Goal: Task Accomplishment & Management: Use online tool/utility

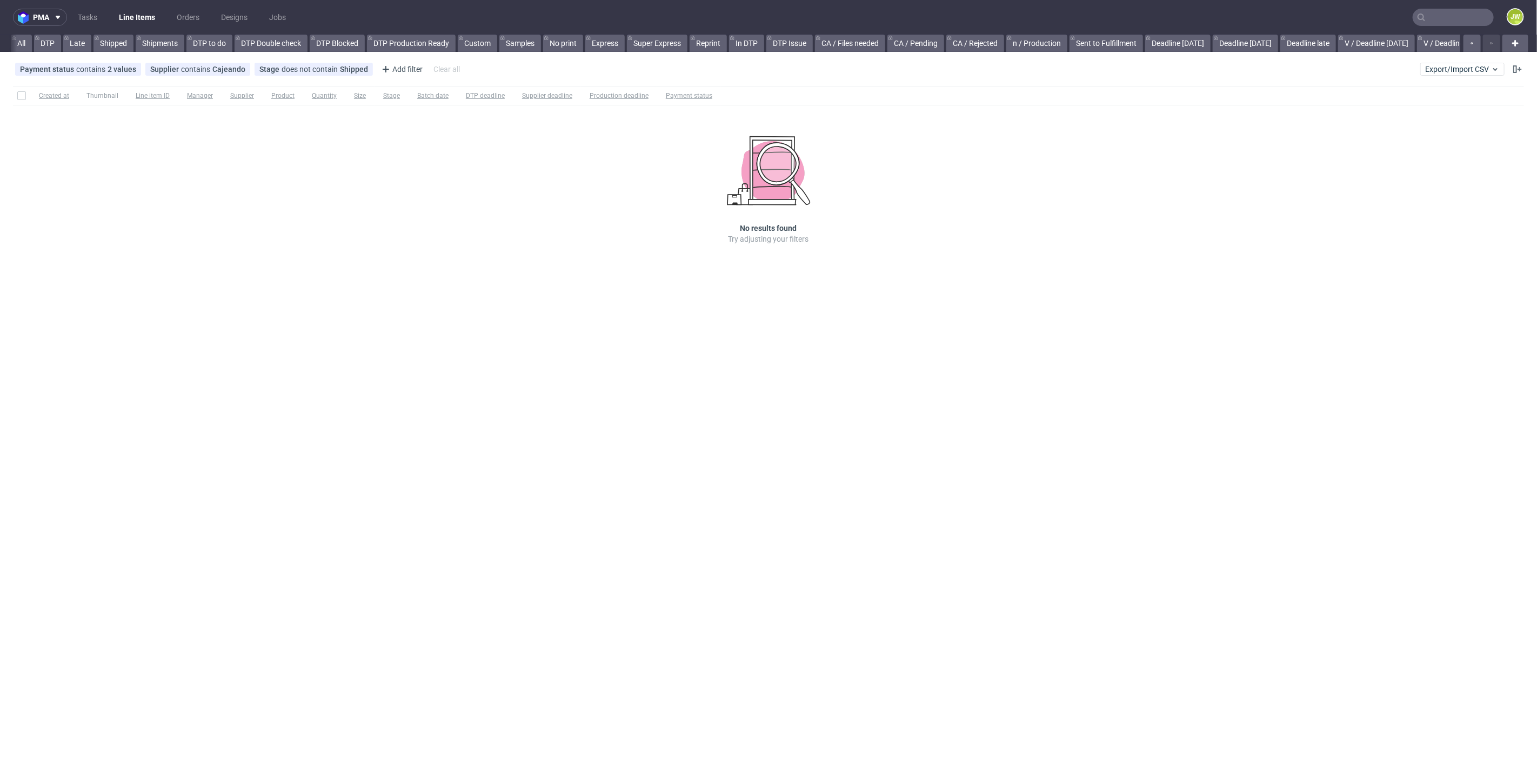
scroll to position [0, 2225]
click at [1434, 70] on span "Export/Import CSV" at bounding box center [1462, 68] width 75 height 9
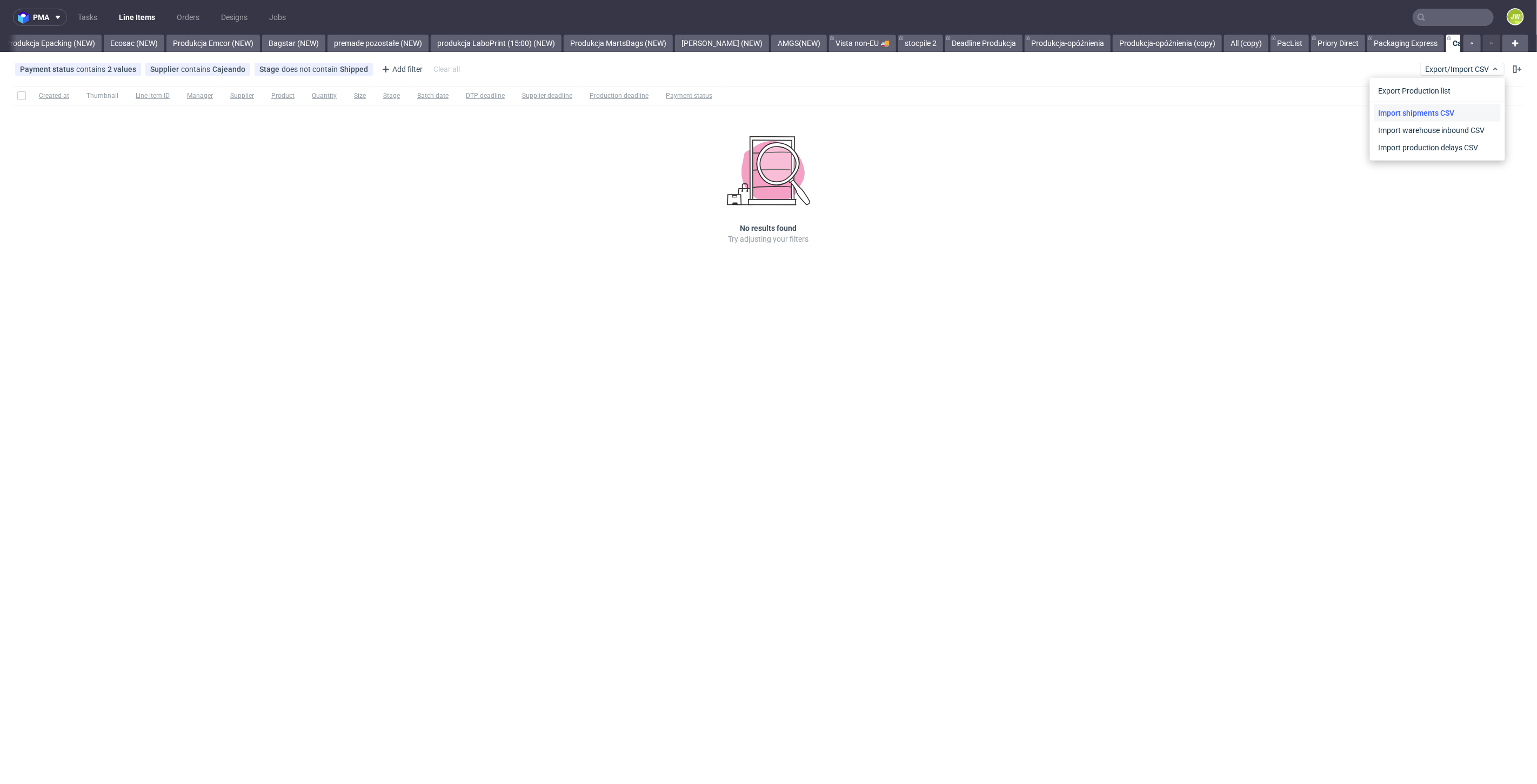
click at [1404, 112] on link "Import shipments CSV" at bounding box center [1438, 113] width 127 height 17
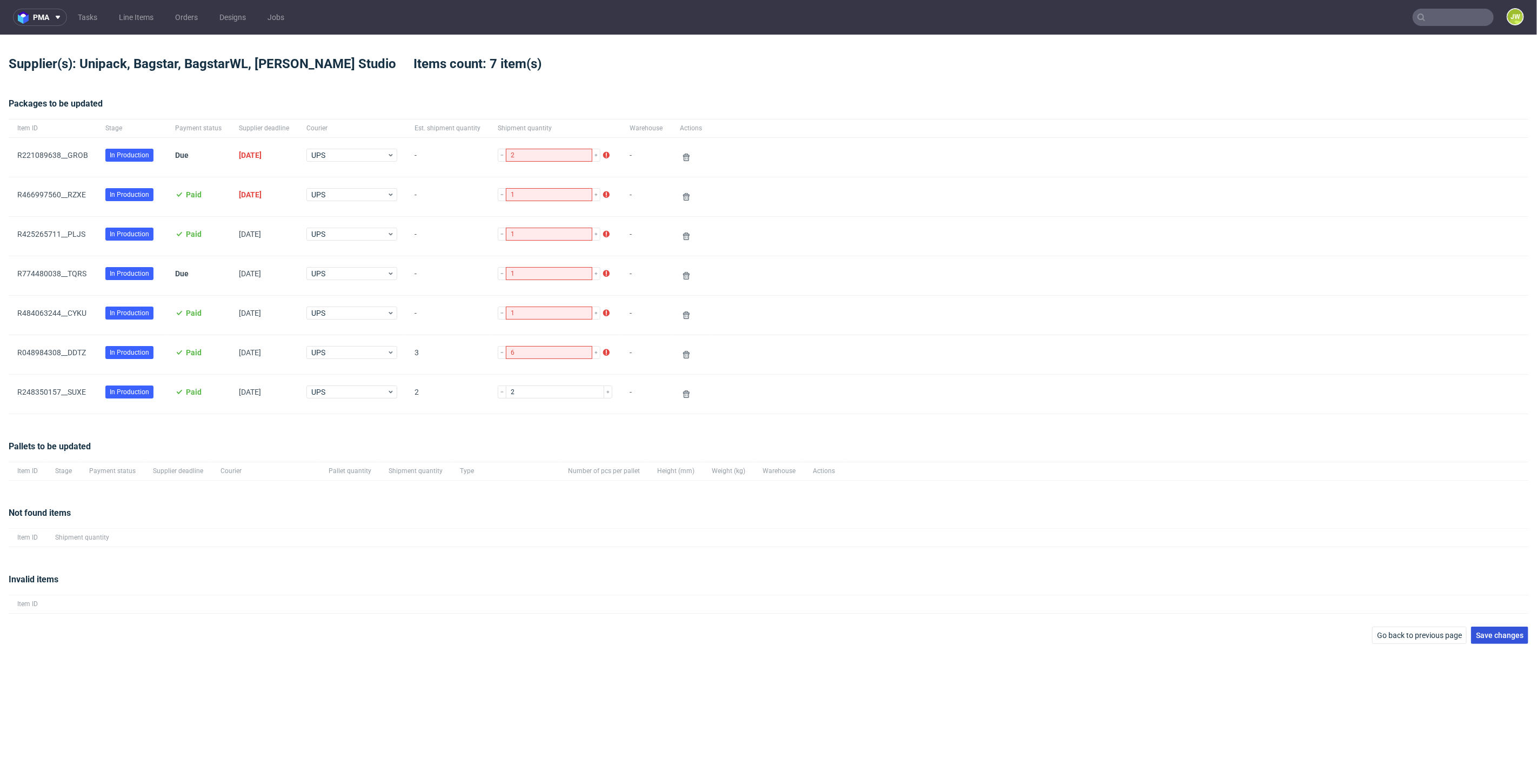
click at [1504, 632] on span "Save changes" at bounding box center [1500, 635] width 47 height 8
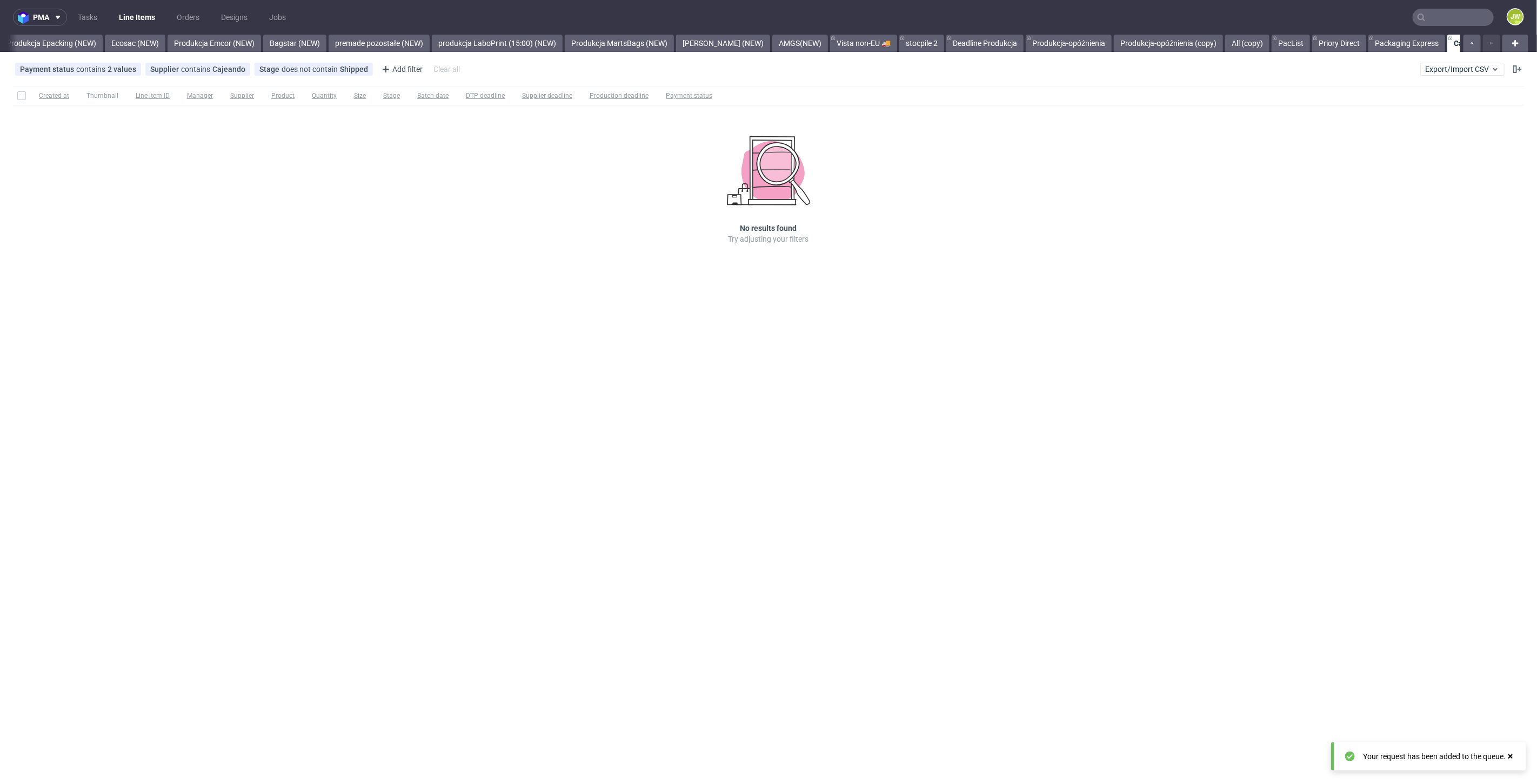
scroll to position [0, 2225]
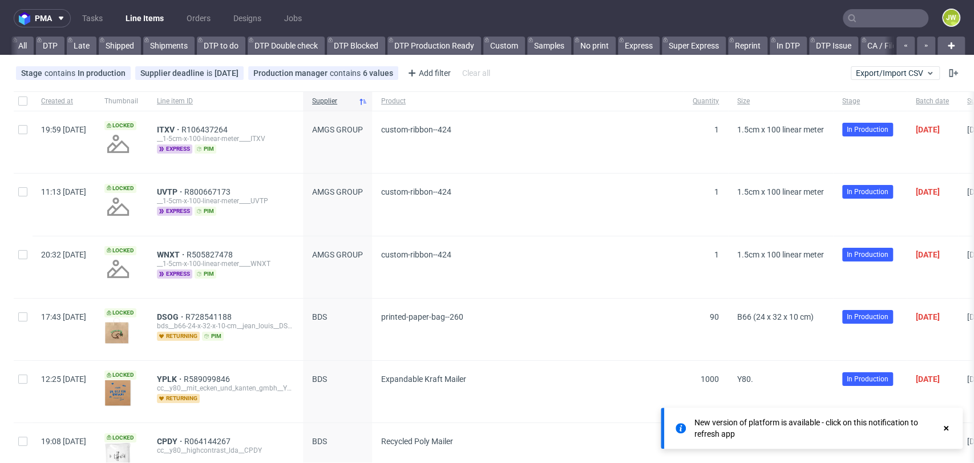
scroll to position [0, 2909]
click at [892, 11] on input "text" at bounding box center [886, 18] width 86 height 18
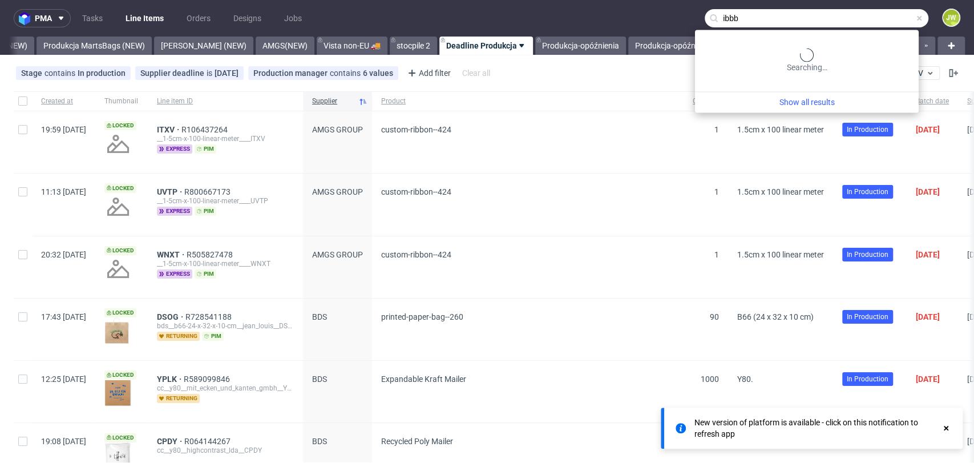
type input "ibbb"
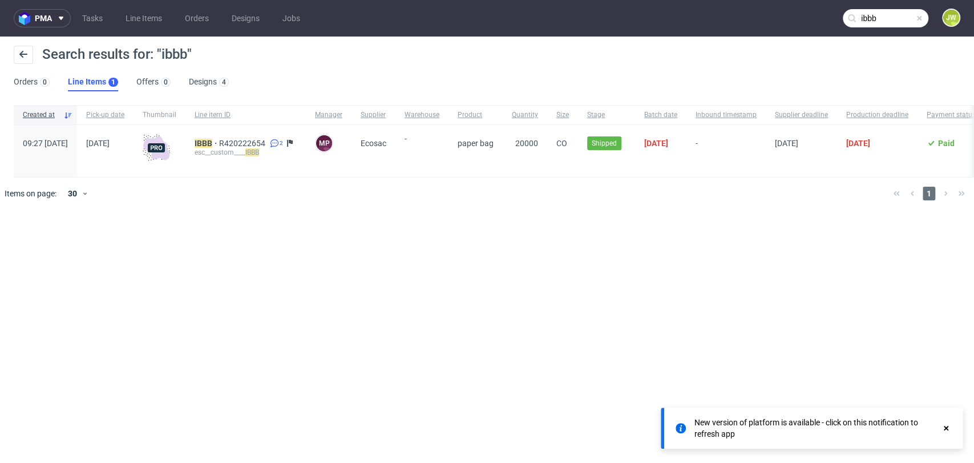
click at [233, 138] on div "IBBB R420222654 2 esc__custom____ IBBB" at bounding box center [245, 151] width 120 height 52
click at [267, 142] on span "R420222654" at bounding box center [243, 143] width 49 height 9
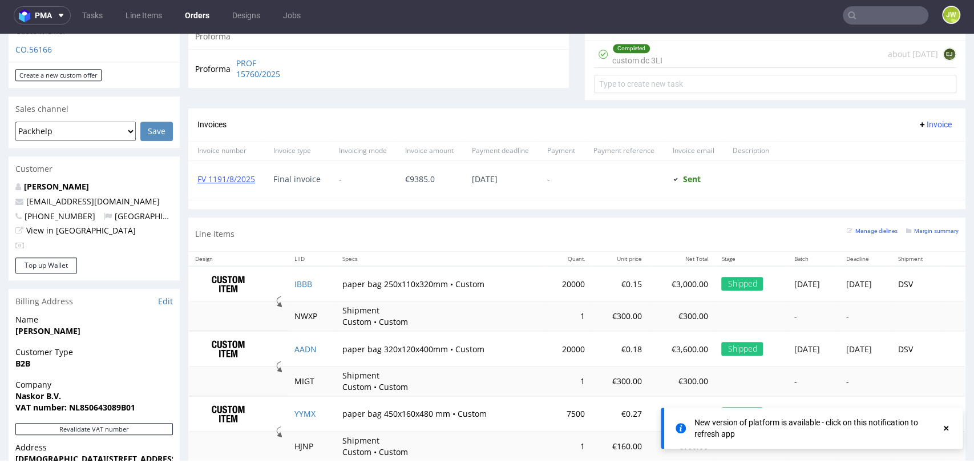
scroll to position [434, 0]
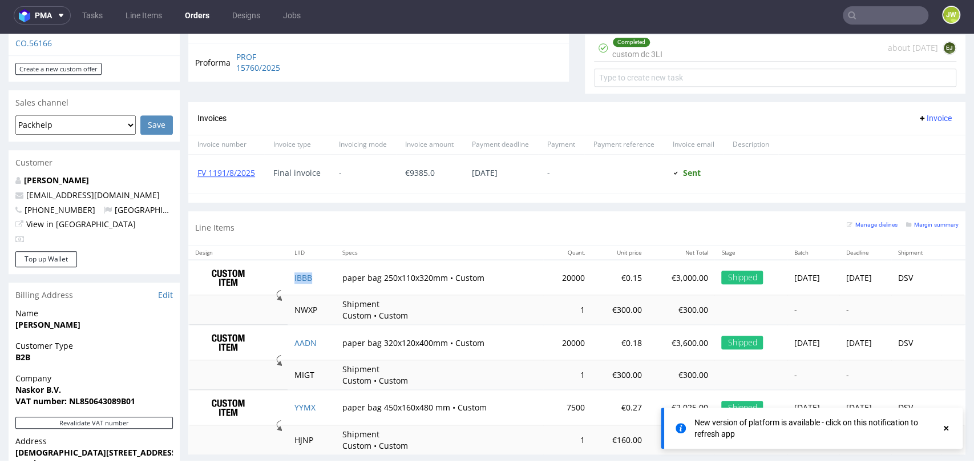
copy link "IBBB"
copy link "AADN"
click at [320, 412] on td "YYMX" at bounding box center [312, 407] width 48 height 35
copy link "YYMX"
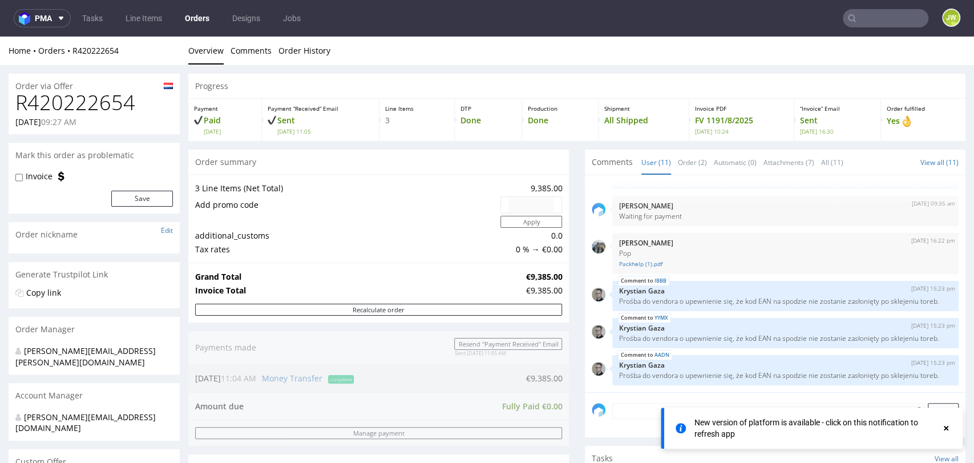
scroll to position [0, 0]
drag, startPoint x: 137, startPoint y: 100, endPoint x: 0, endPoint y: 108, distance: 137.2
copy h1 "R420222654"
